Goal: Transaction & Acquisition: Purchase product/service

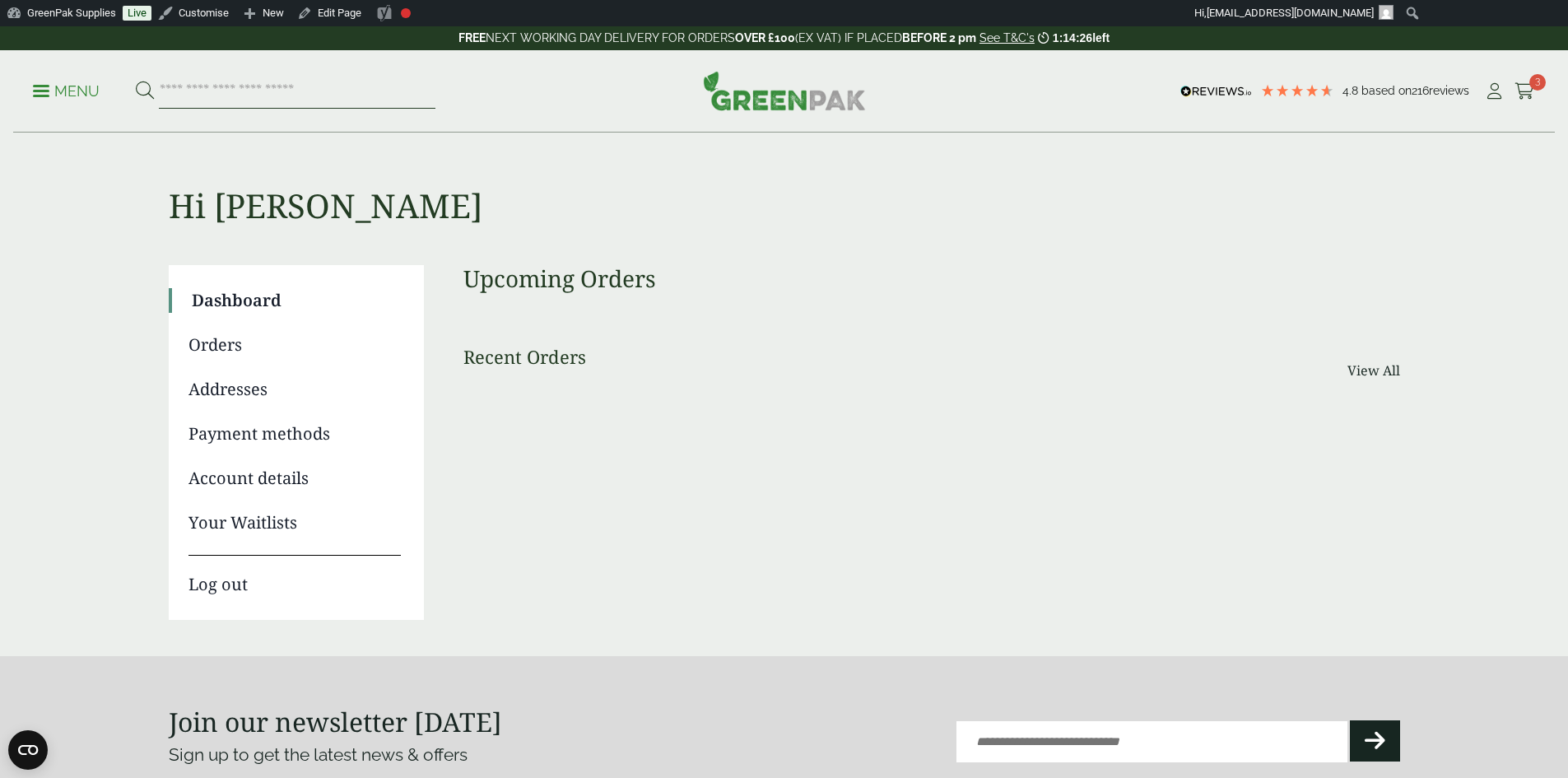
click at [275, 88] on input "search" at bounding box center [296, 90] width 276 height 34
type input "**********"
click at [136, 81] on button at bounding box center [145, 91] width 18 height 21
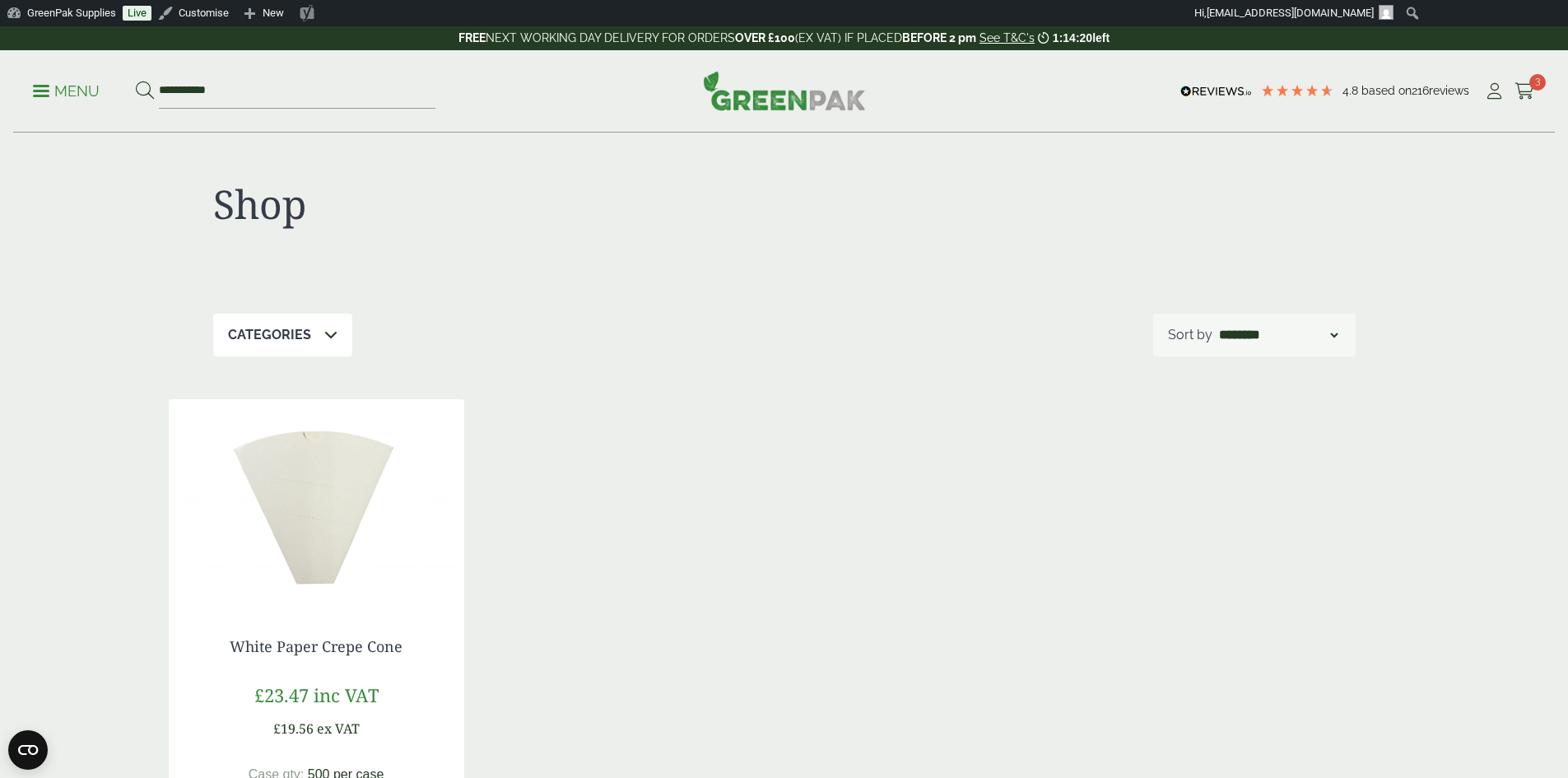
scroll to position [330, 0]
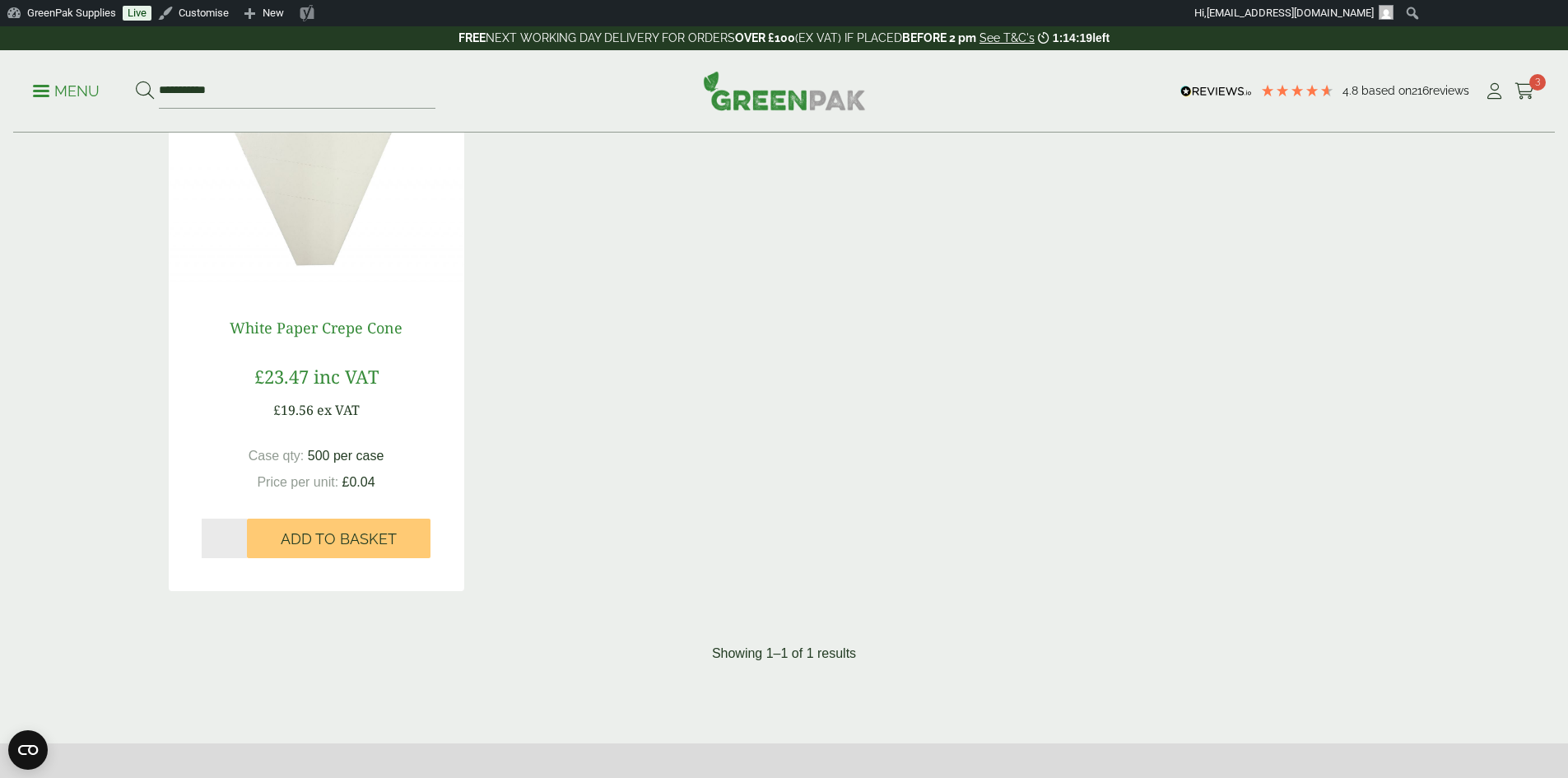
click at [303, 332] on link "White Paper Crepe Cone" at bounding box center [316, 327] width 173 height 20
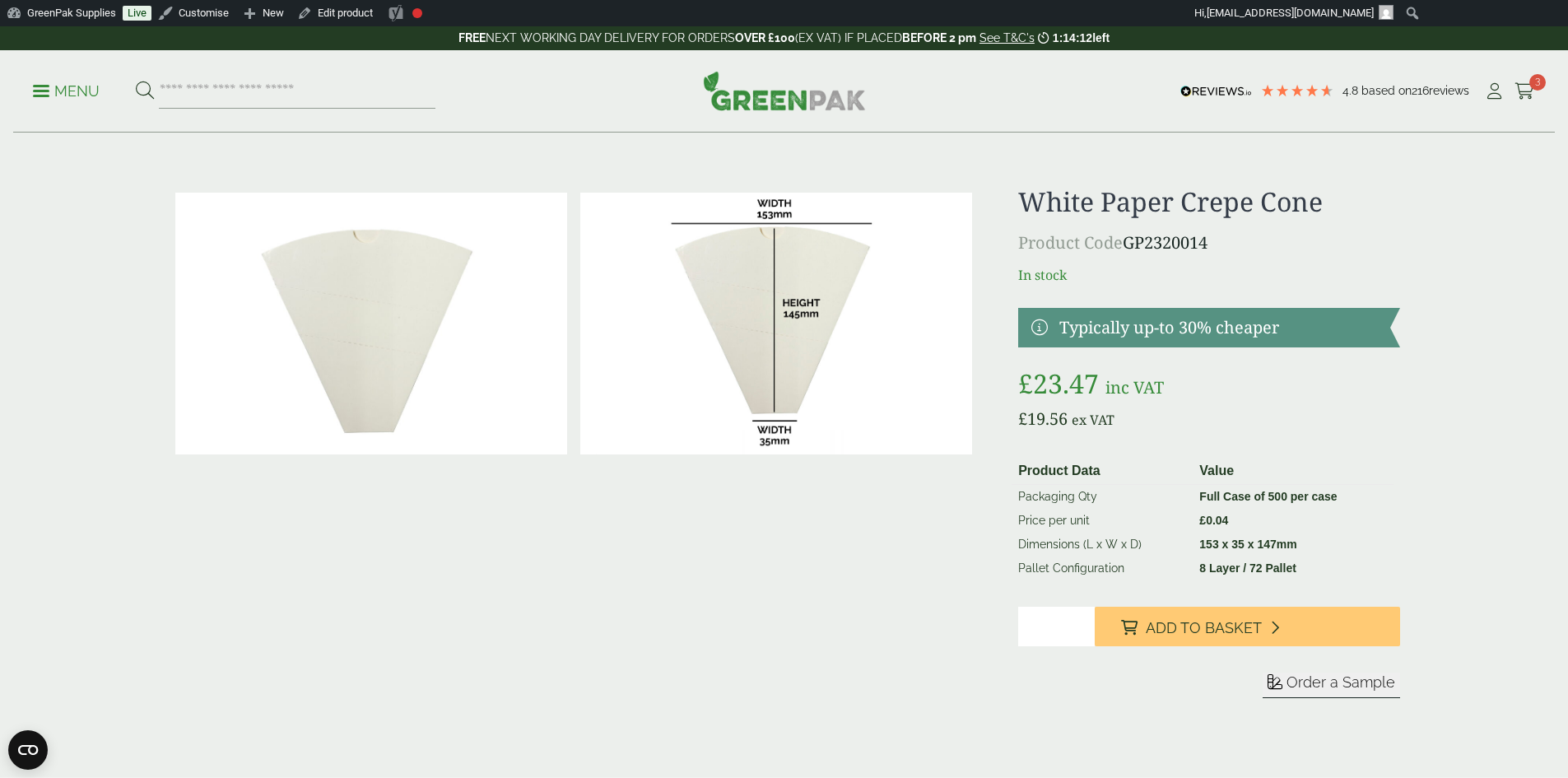
click at [1080, 623] on input "*" at bounding box center [1056, 626] width 76 height 39
type input "*"
click at [1082, 632] on input "*" at bounding box center [1056, 626] width 76 height 39
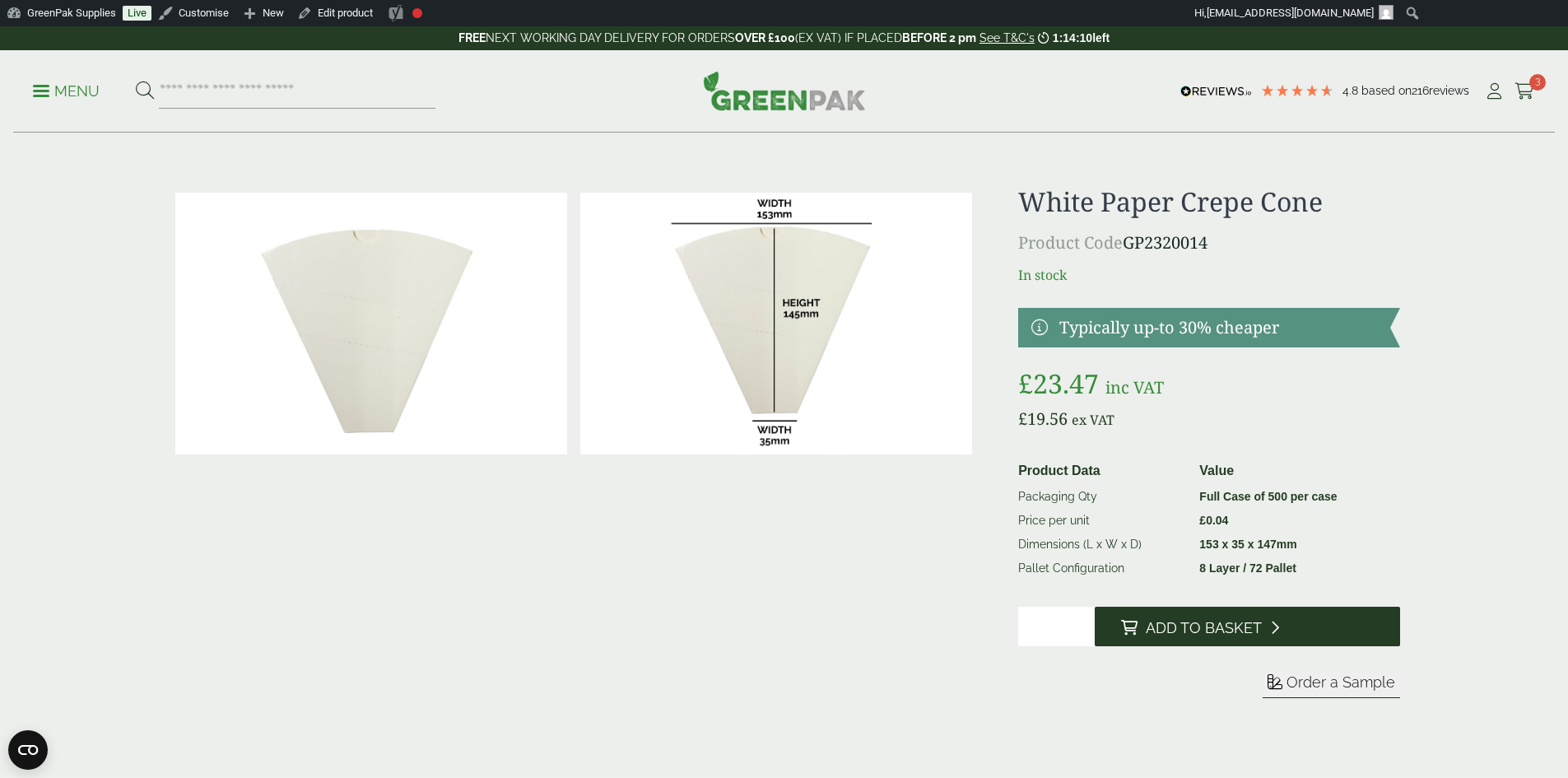
click at [1180, 613] on button "Add to Basket" at bounding box center [1248, 626] width 305 height 39
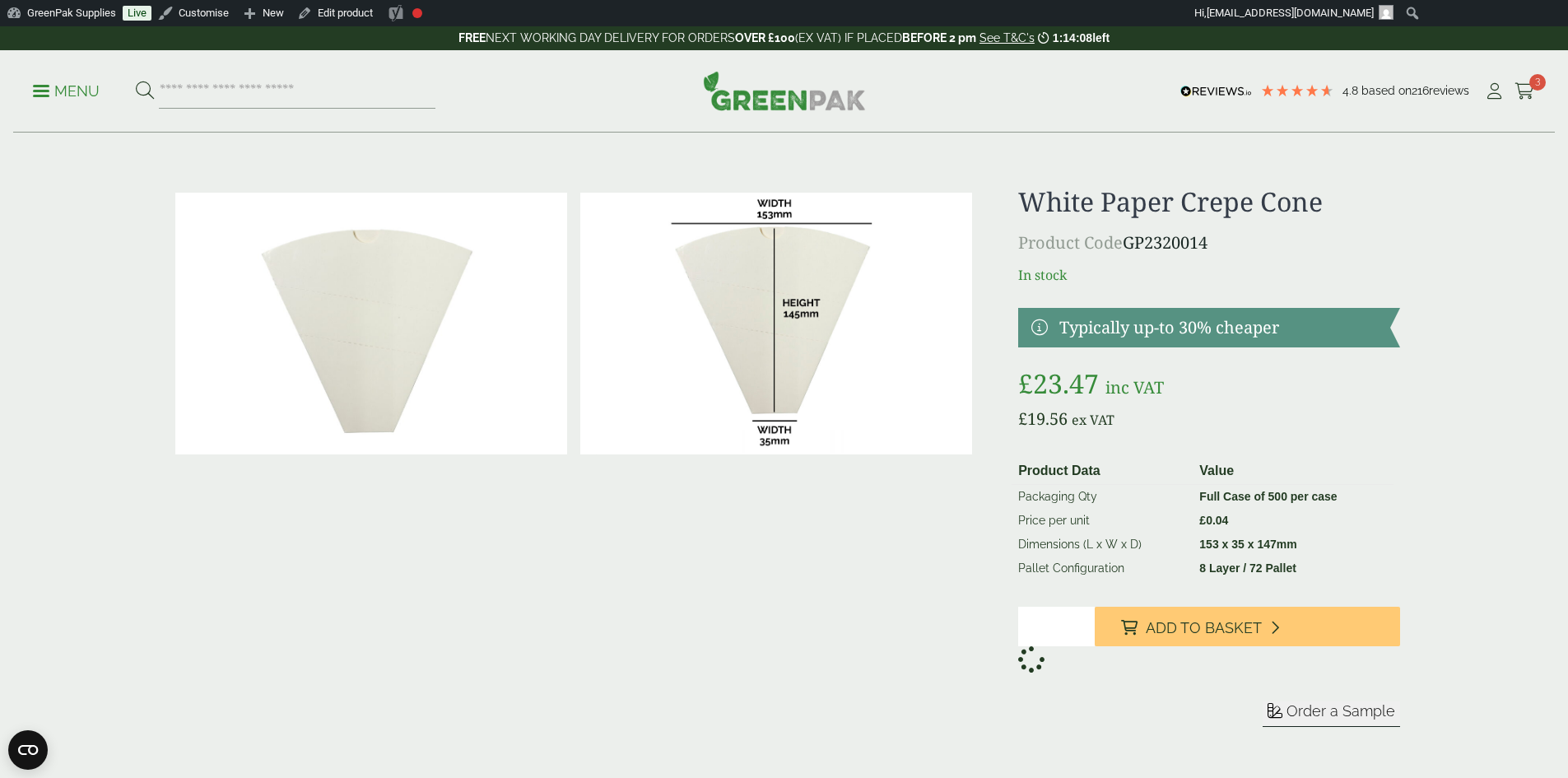
click at [1532, 96] on div "Menu 4.8 Based on 216 reviews My Account" at bounding box center [784, 91] width 1542 height 82
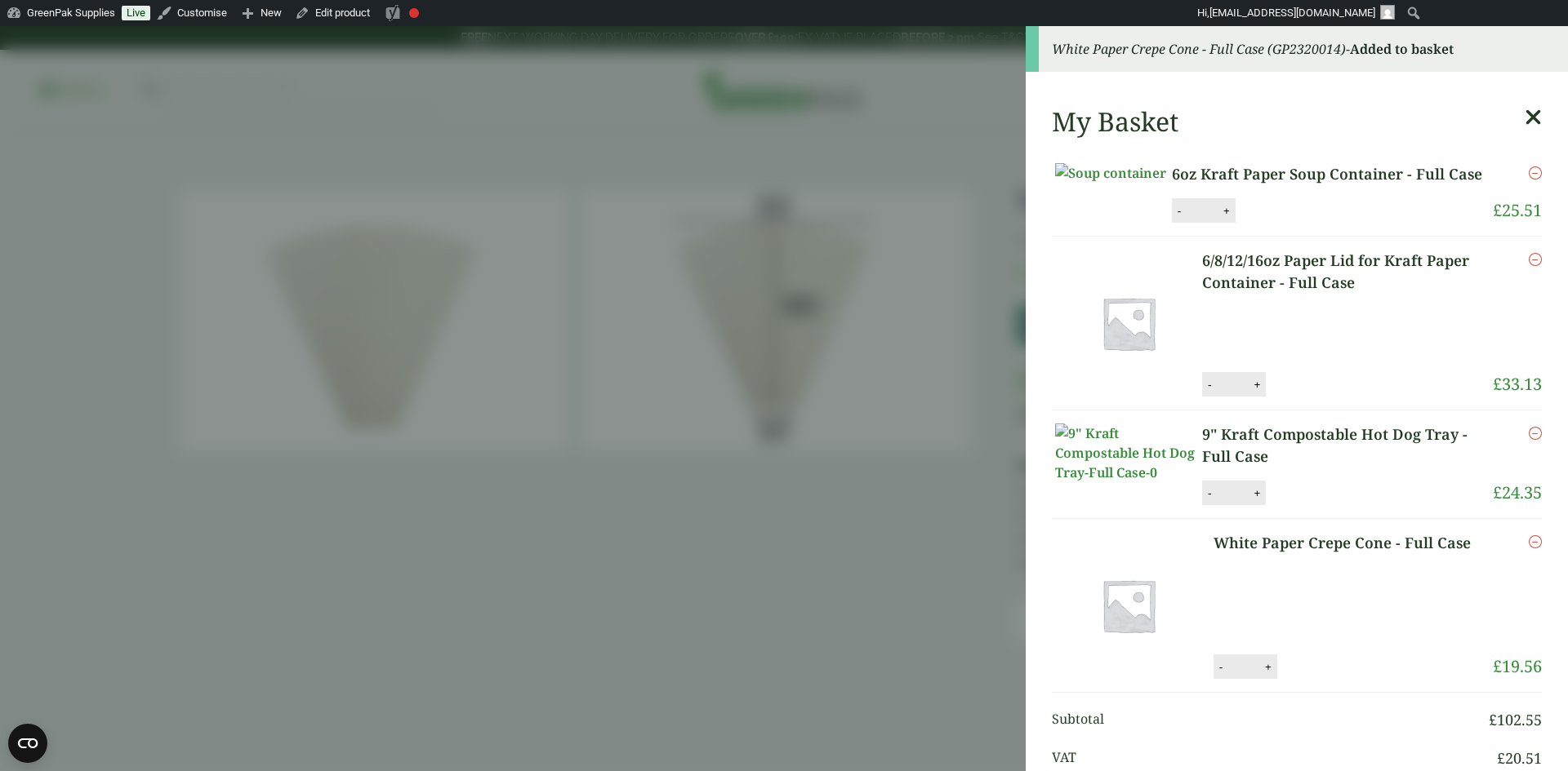
click at [1528, 172] on icon "Remove this item" at bounding box center [1534, 173] width 13 height 13
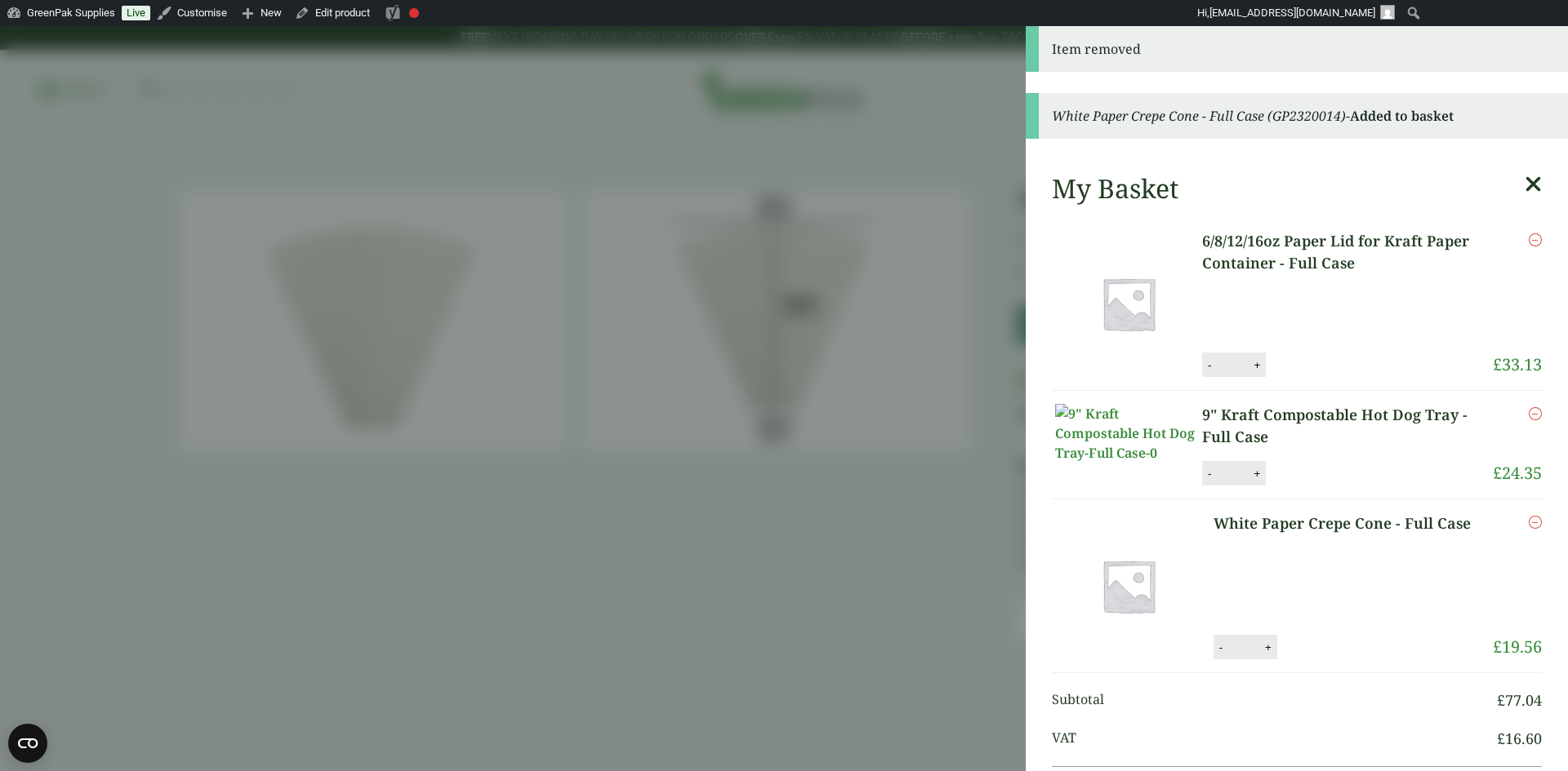
click at [1528, 243] on icon "Remove this item" at bounding box center [1534, 239] width 13 height 13
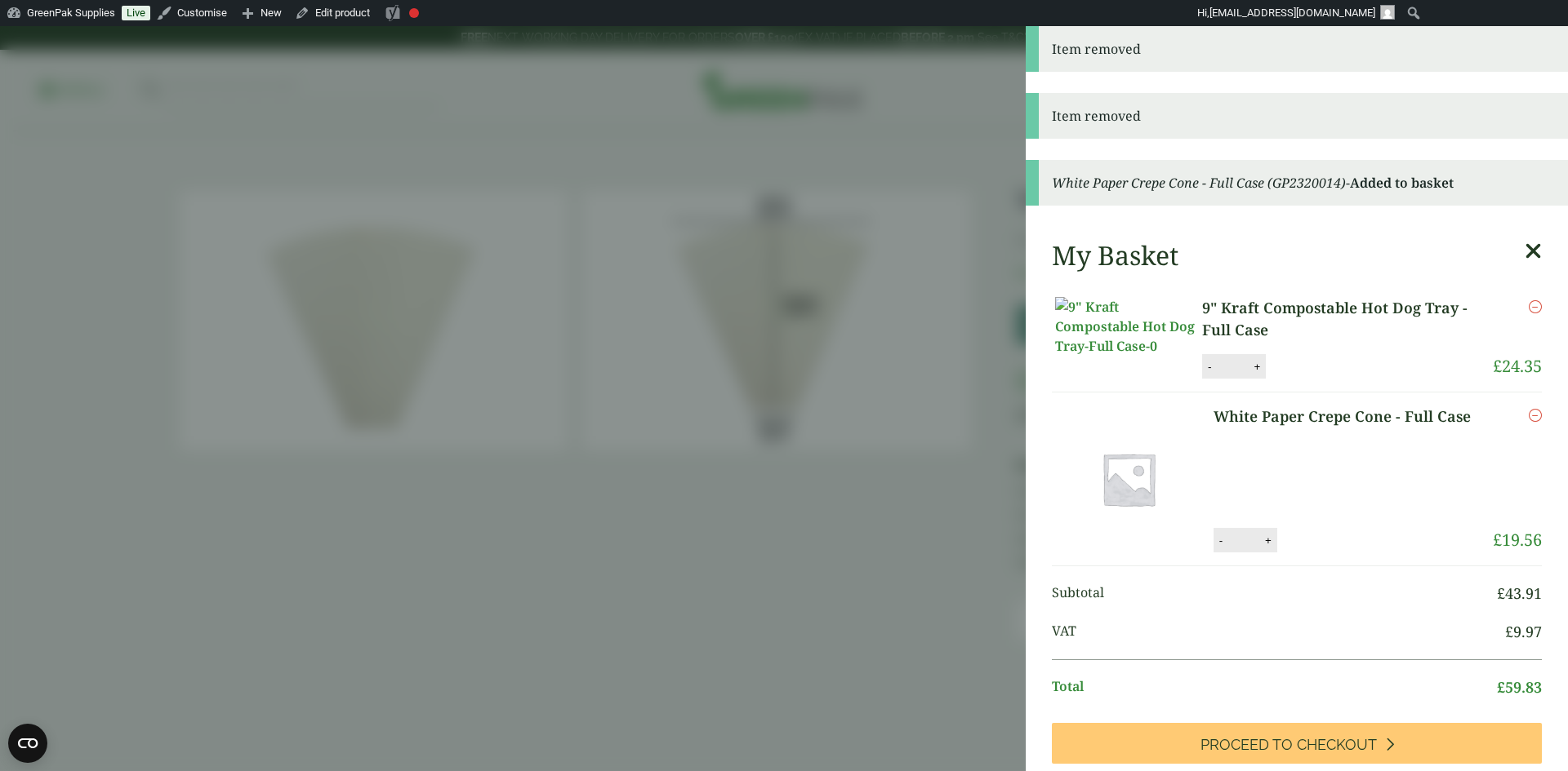
click at [1528, 303] on icon "Remove this item" at bounding box center [1534, 306] width 13 height 13
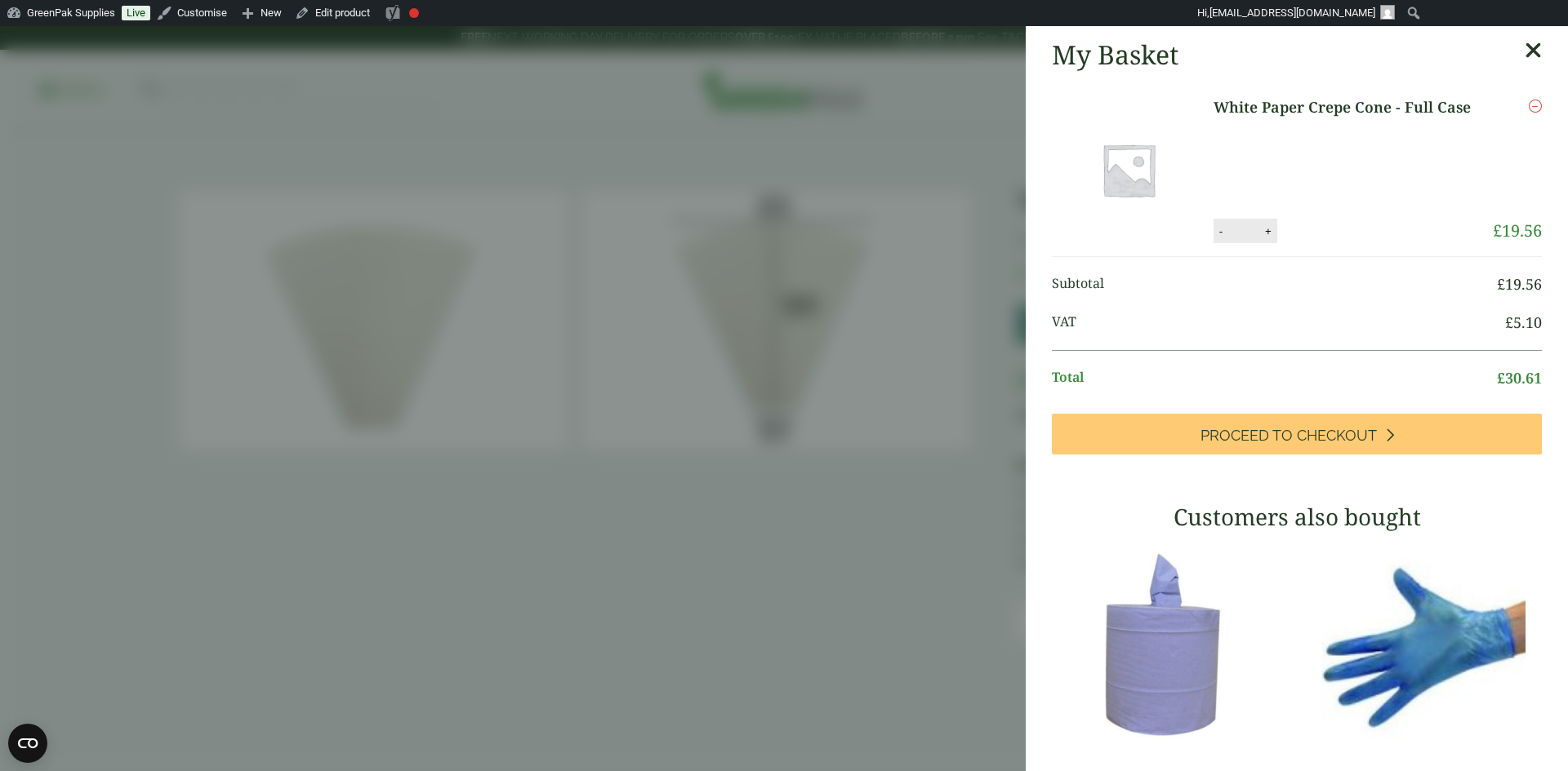
click at [880, 548] on aside "My Basket White Paper Crepe Cone - Full Case White Paper Crepe Cone - Full Case…" at bounding box center [784, 398] width 1568 height 745
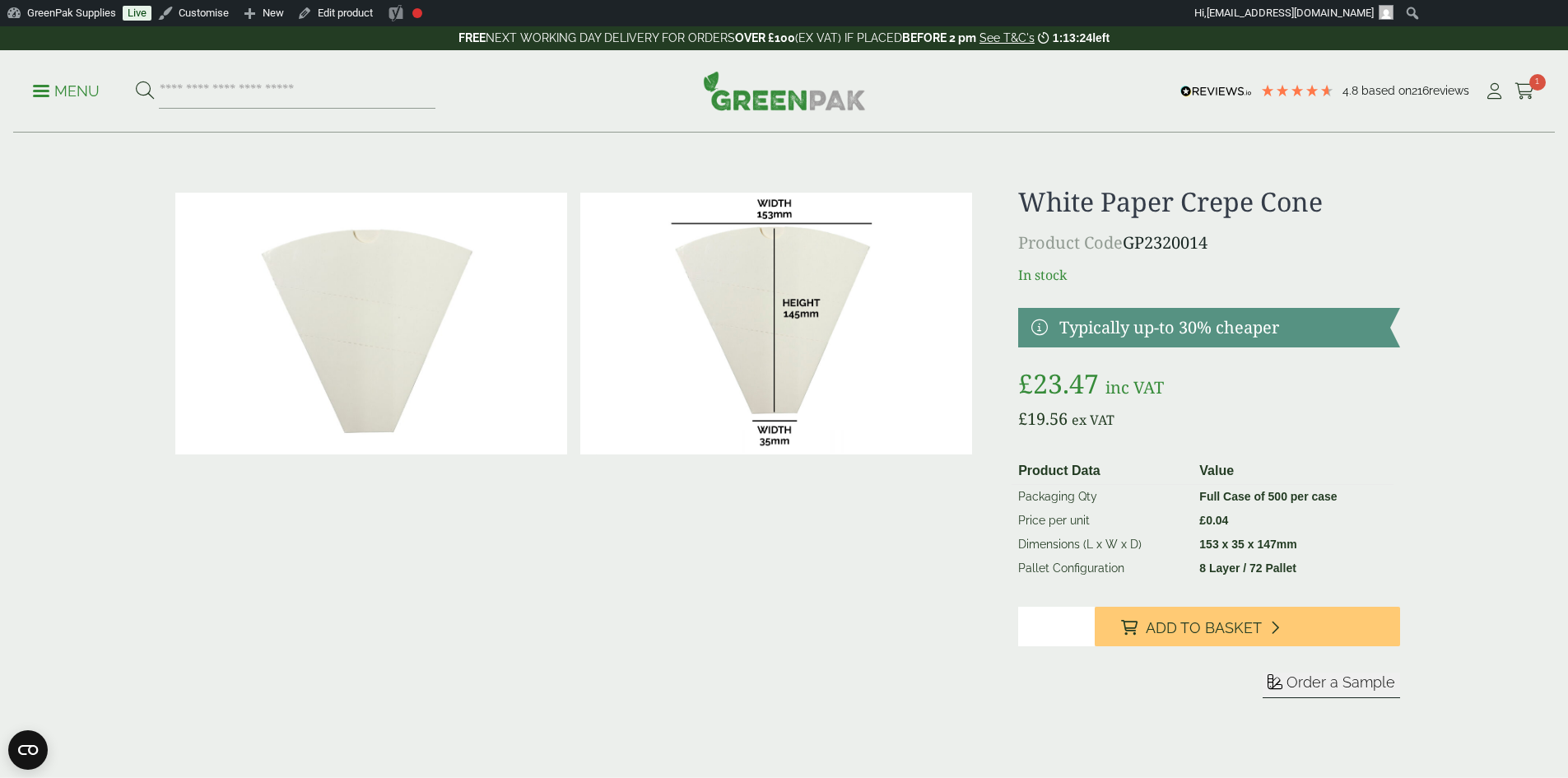
click at [728, 554] on div at bounding box center [574, 461] width 811 height 552
click at [255, 111] on div "Menu 4.8 Based on 216 reviews My Account 1" at bounding box center [784, 91] width 1542 height 82
click at [249, 84] on input "search" at bounding box center [296, 90] width 276 height 34
type input "********"
click at [136, 81] on button at bounding box center [145, 91] width 18 height 21
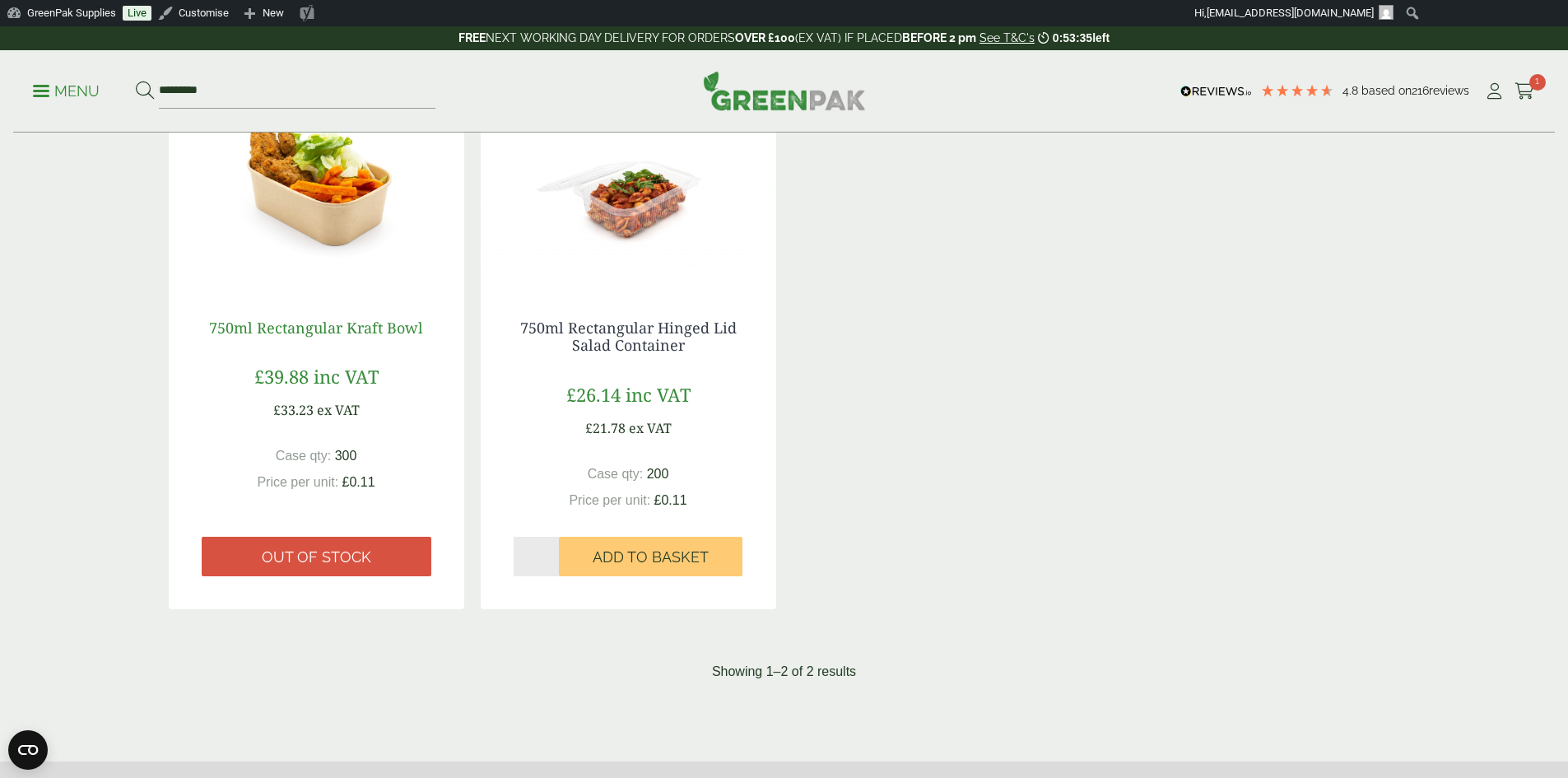
click at [298, 326] on link "750ml Rectangular Kraft Bowl" at bounding box center [316, 327] width 214 height 20
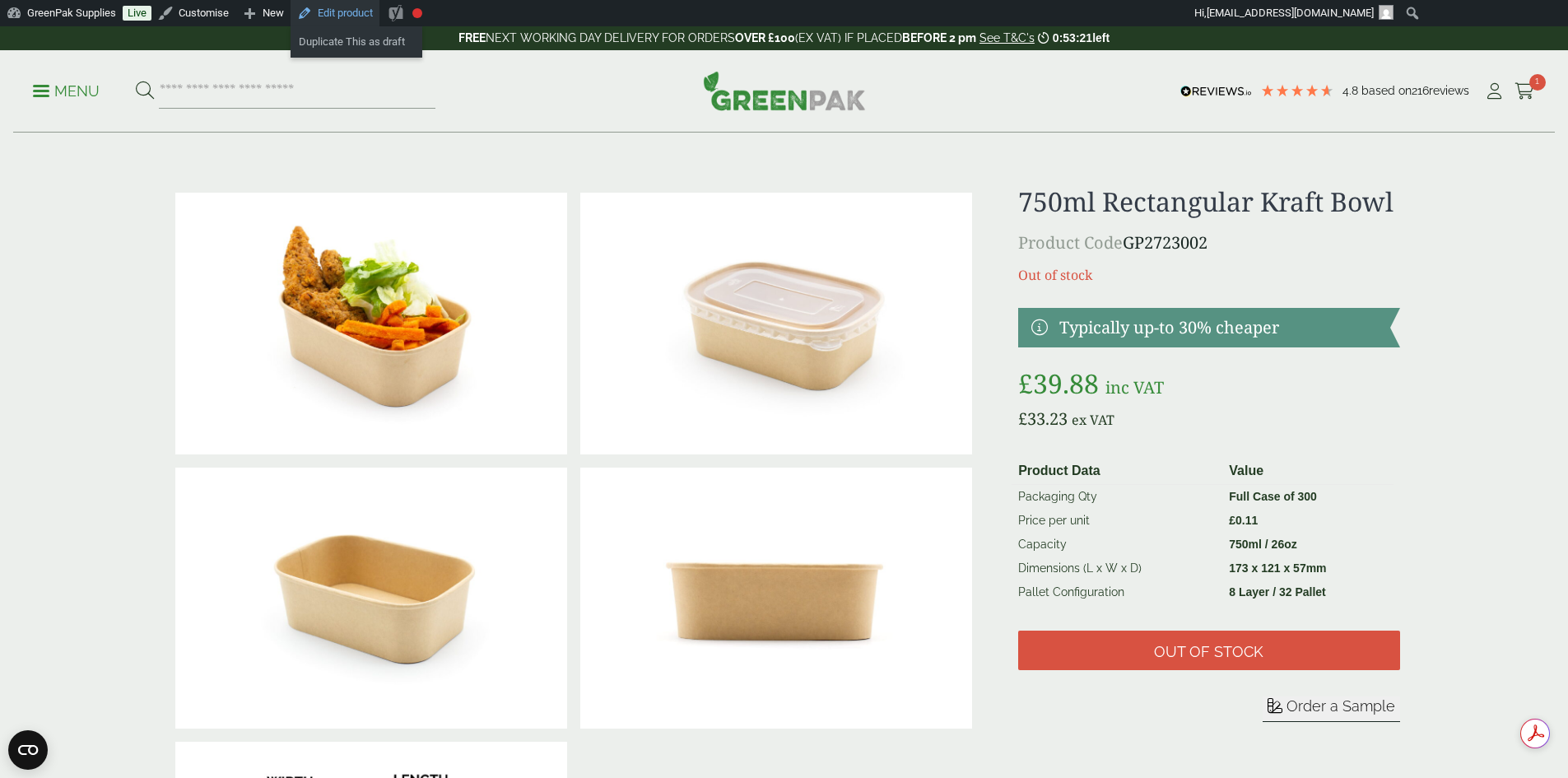
click at [348, 7] on link "Edit product" at bounding box center [334, 13] width 89 height 26
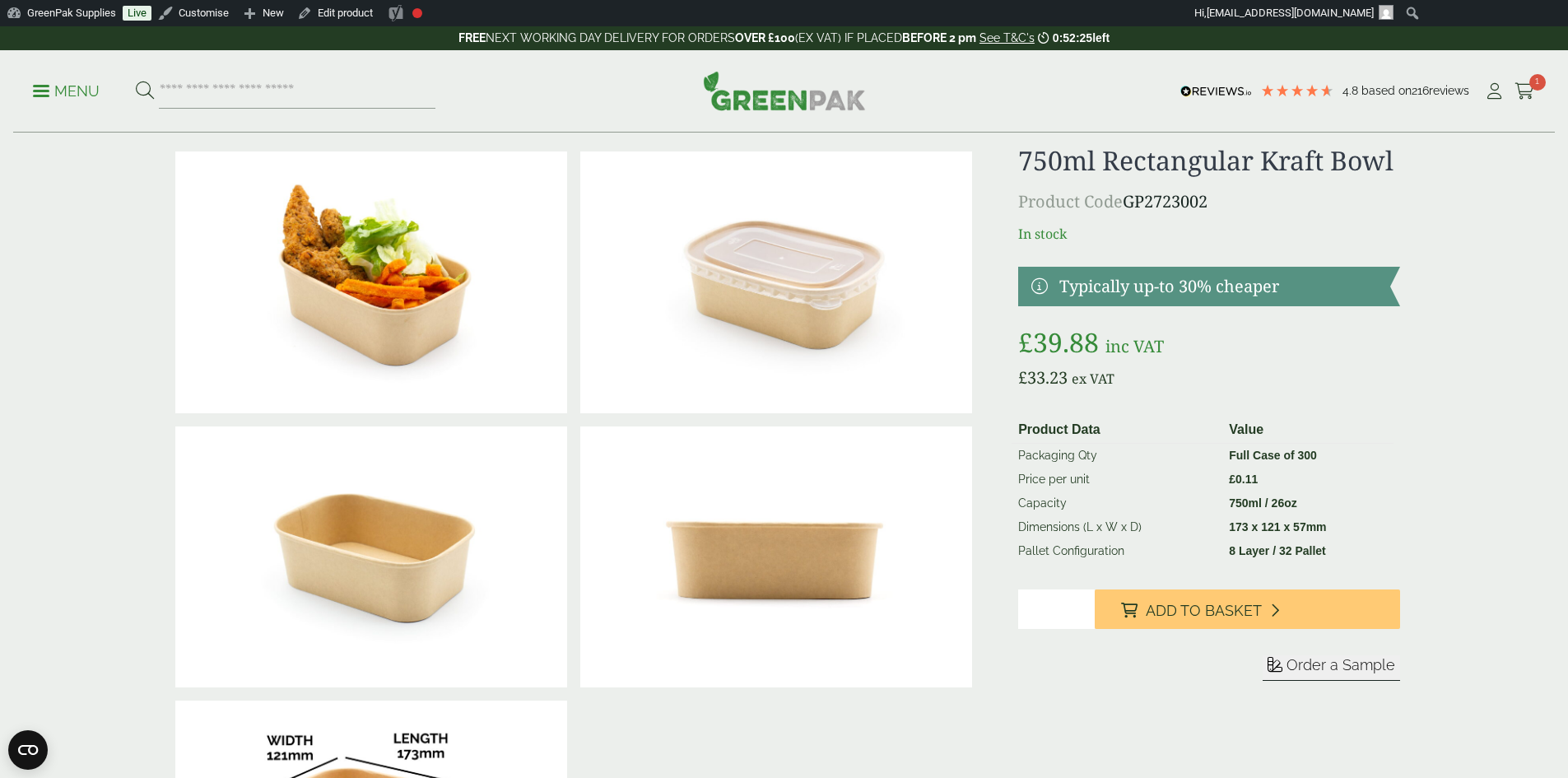
scroll to position [82, 0]
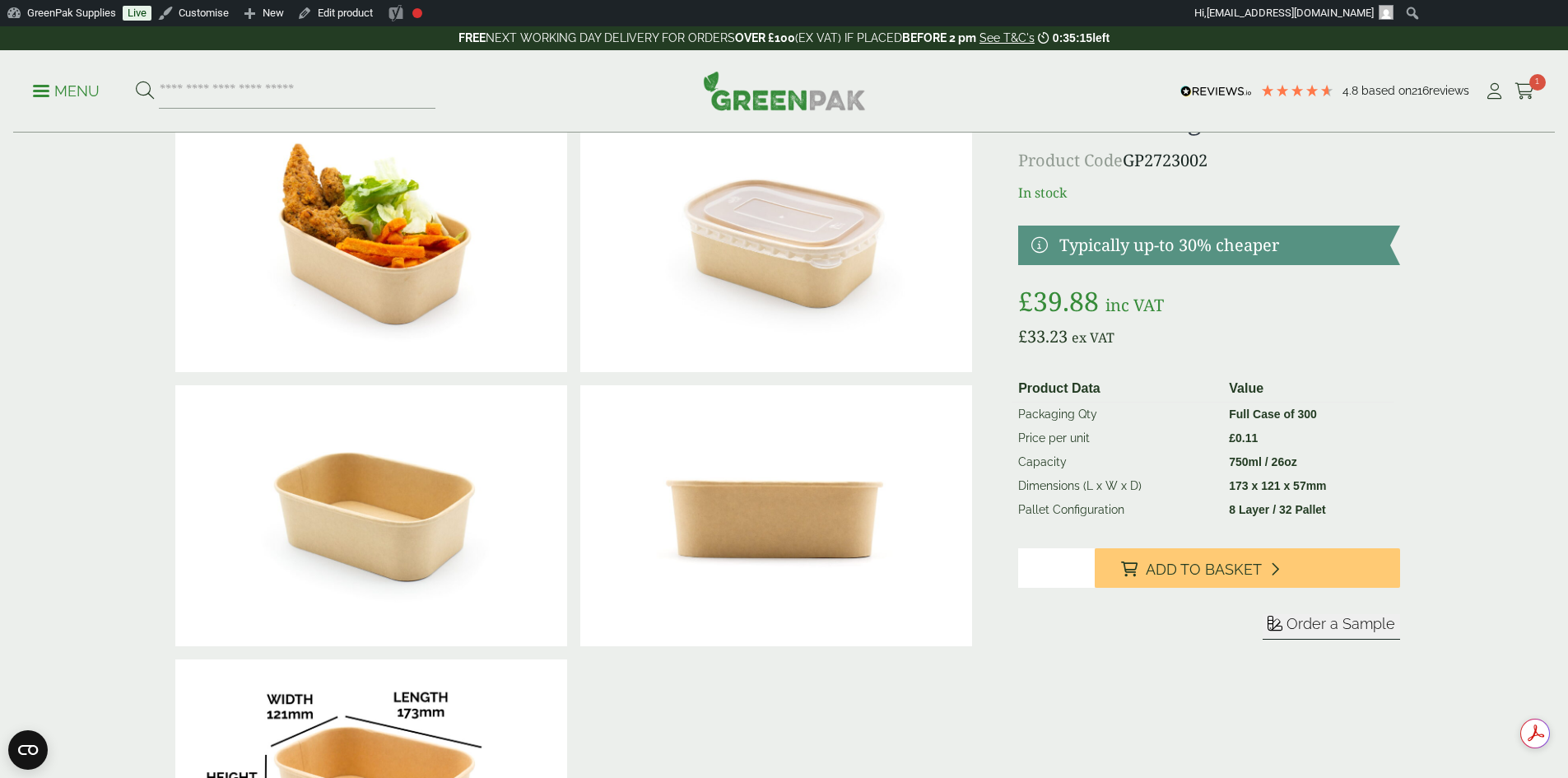
click at [750, 91] on img at bounding box center [785, 90] width 163 height 39
